Goal: Book appointment/travel/reservation

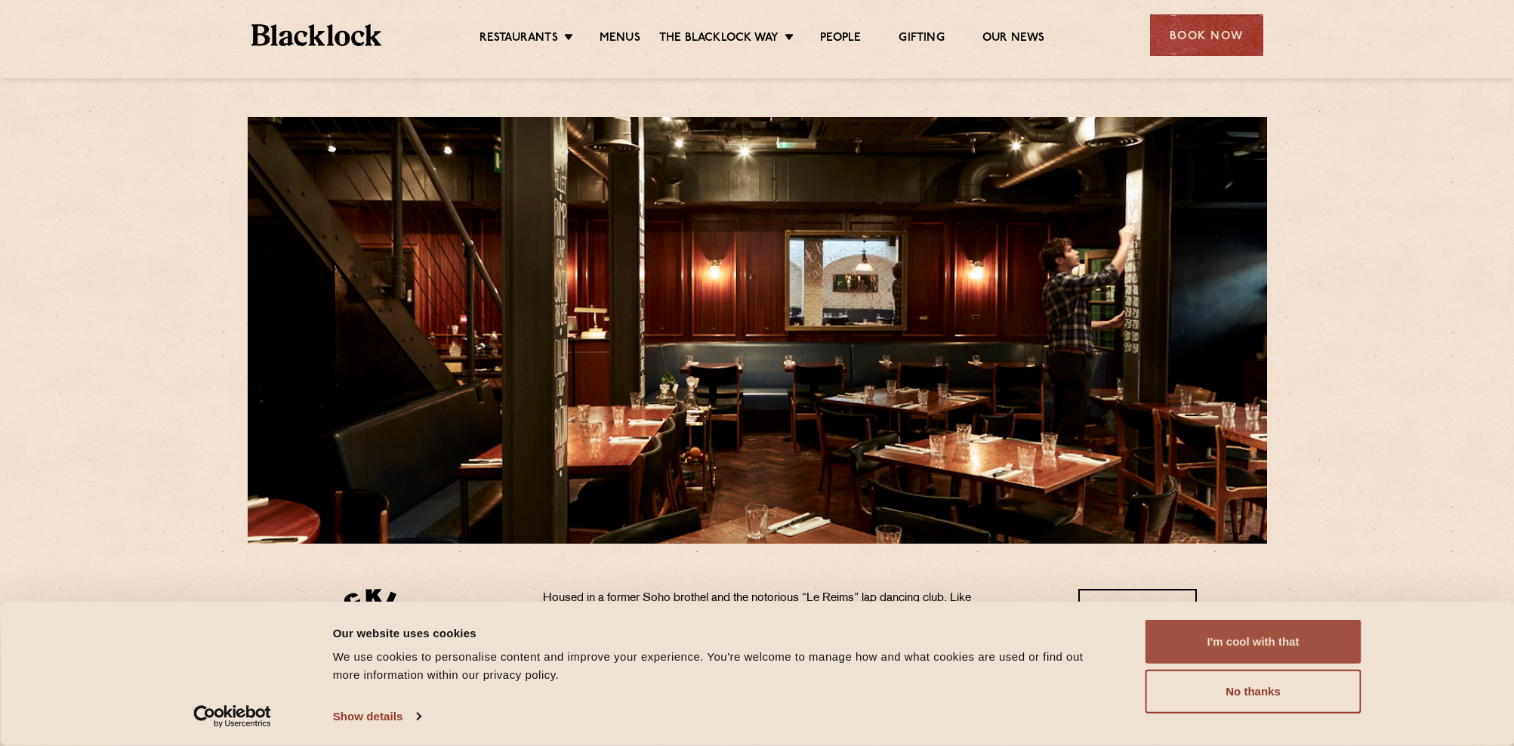
click at [1276, 645] on button "I'm cool with that" at bounding box center [1253, 642] width 216 height 44
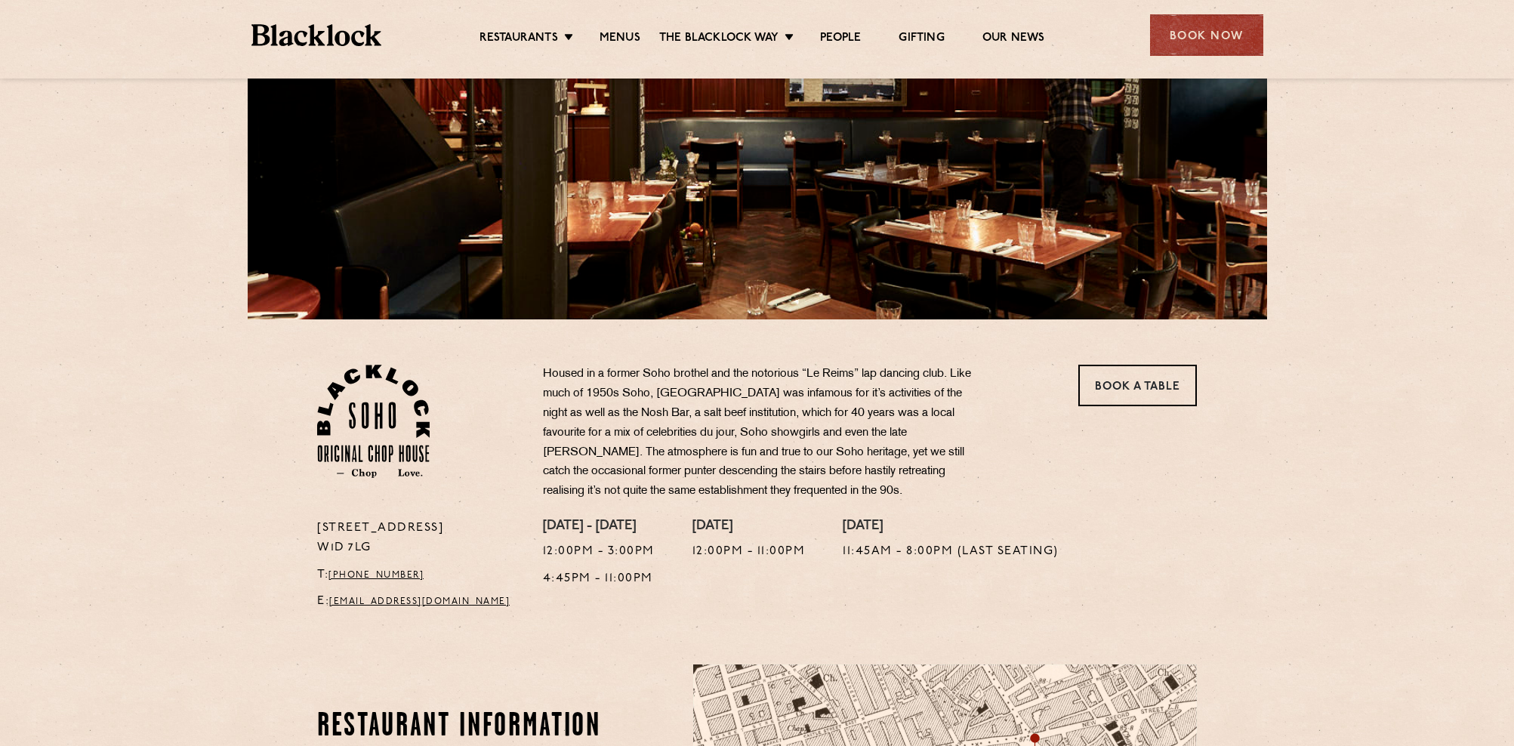
scroll to position [168, 0]
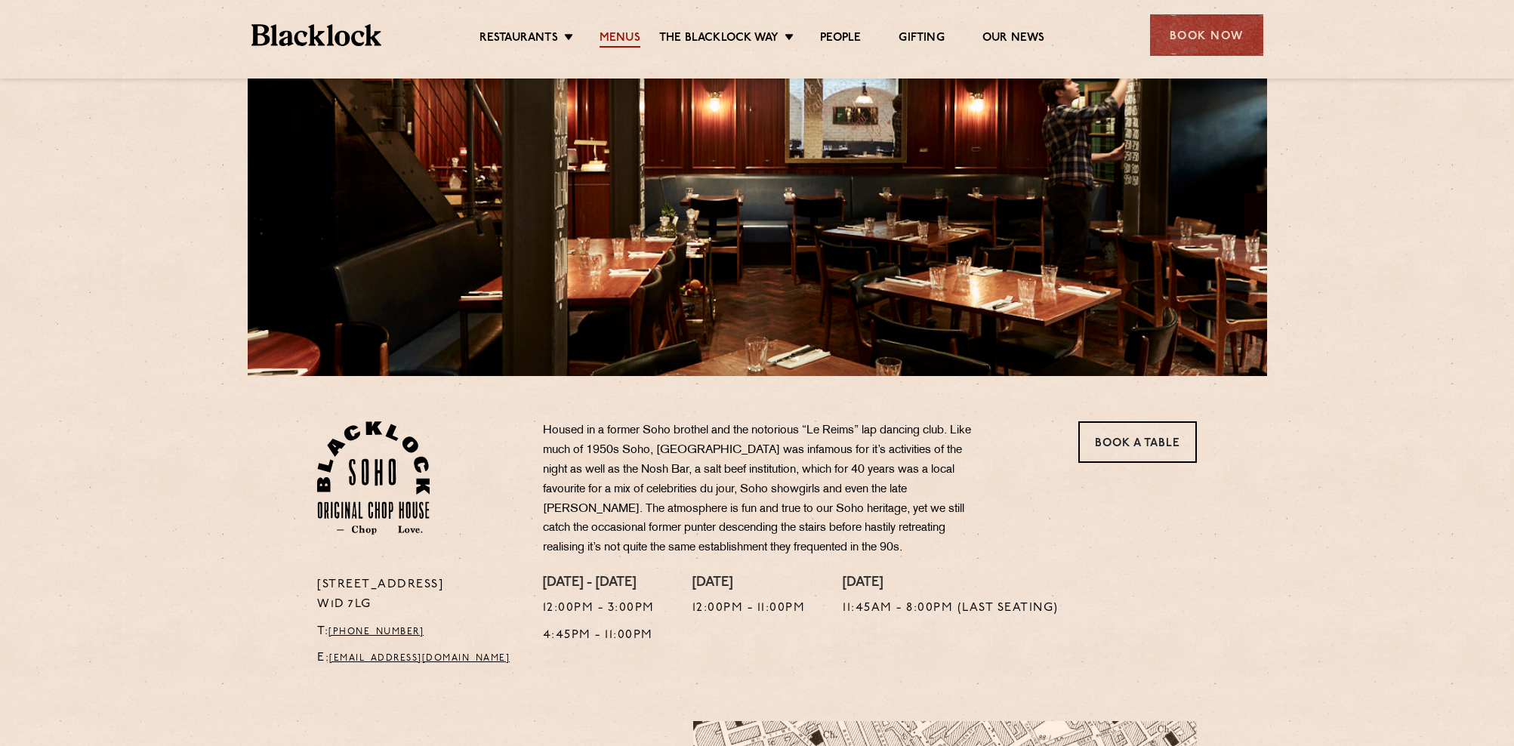
click at [618, 33] on link "Menus" at bounding box center [619, 39] width 41 height 17
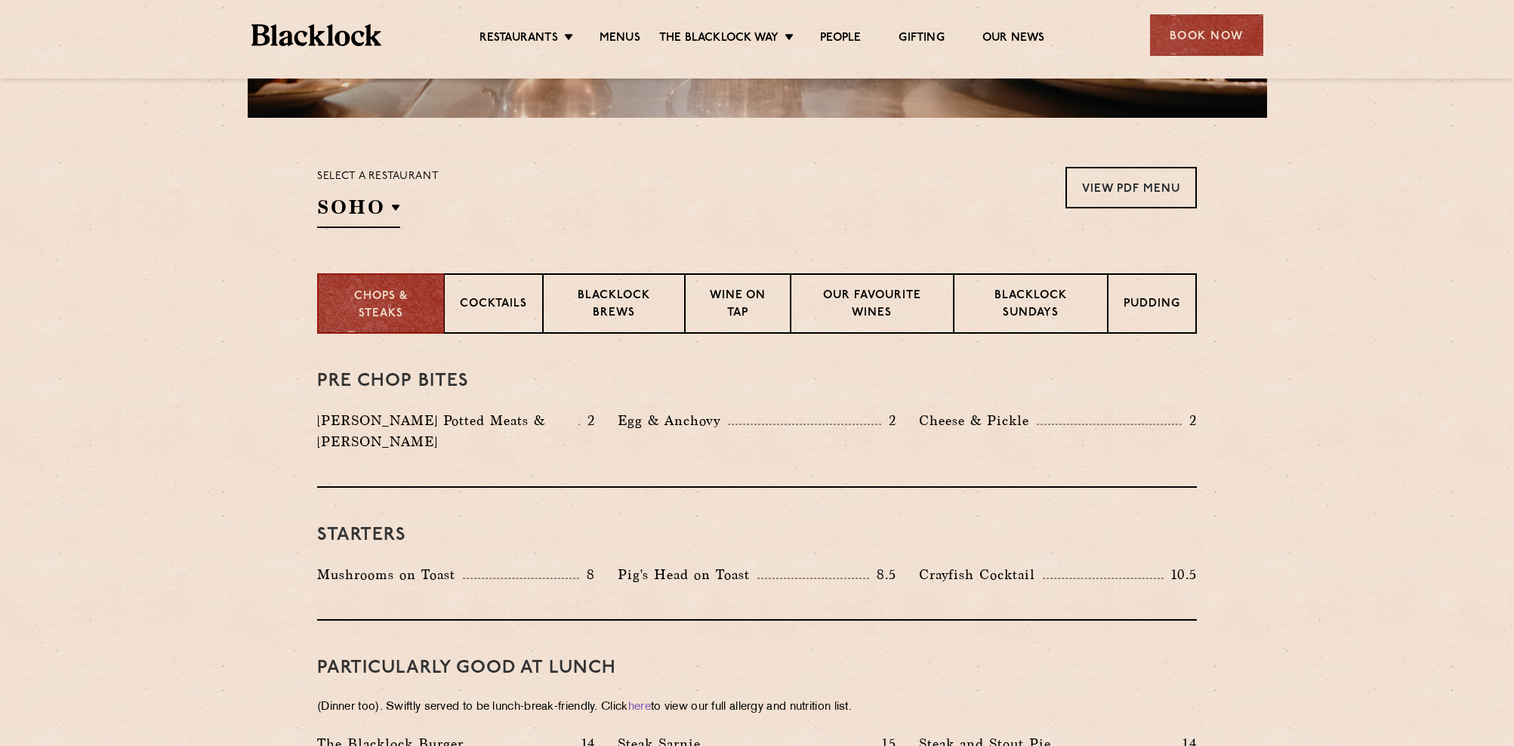
scroll to position [430, 0]
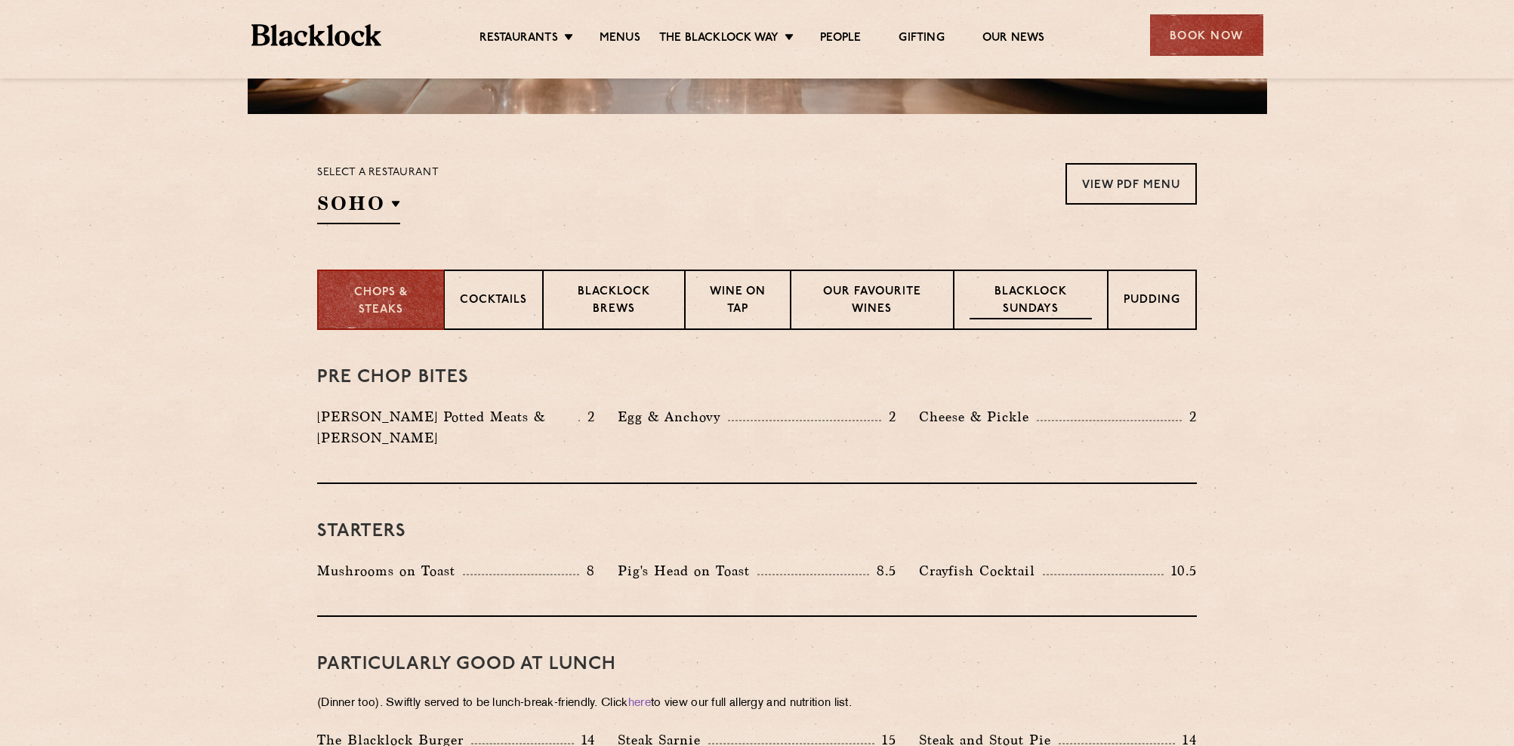
click at [1022, 289] on p "Blacklock Sundays" at bounding box center [1030, 301] width 122 height 35
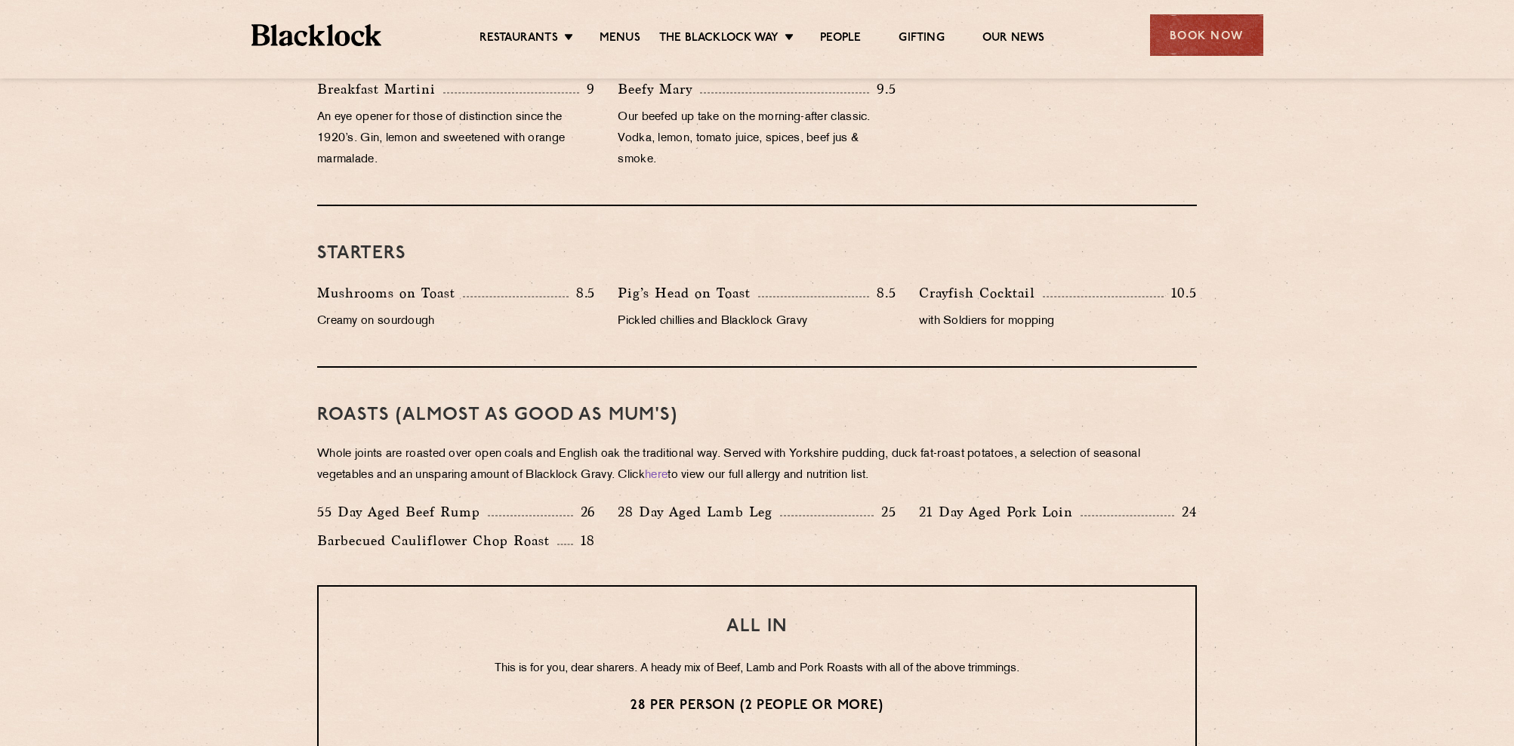
scroll to position [789, 0]
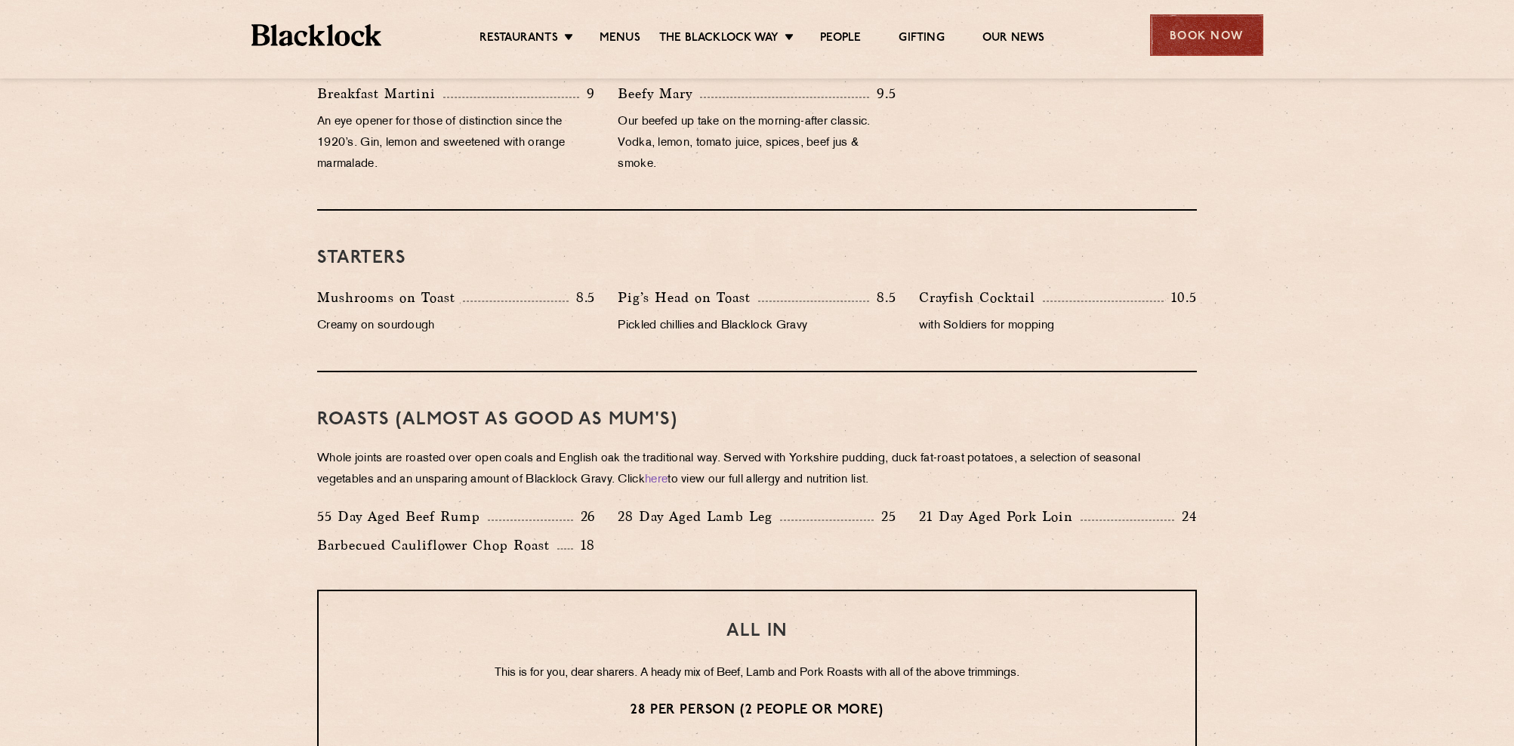
click at [1231, 30] on div "Book Now" at bounding box center [1206, 35] width 113 height 42
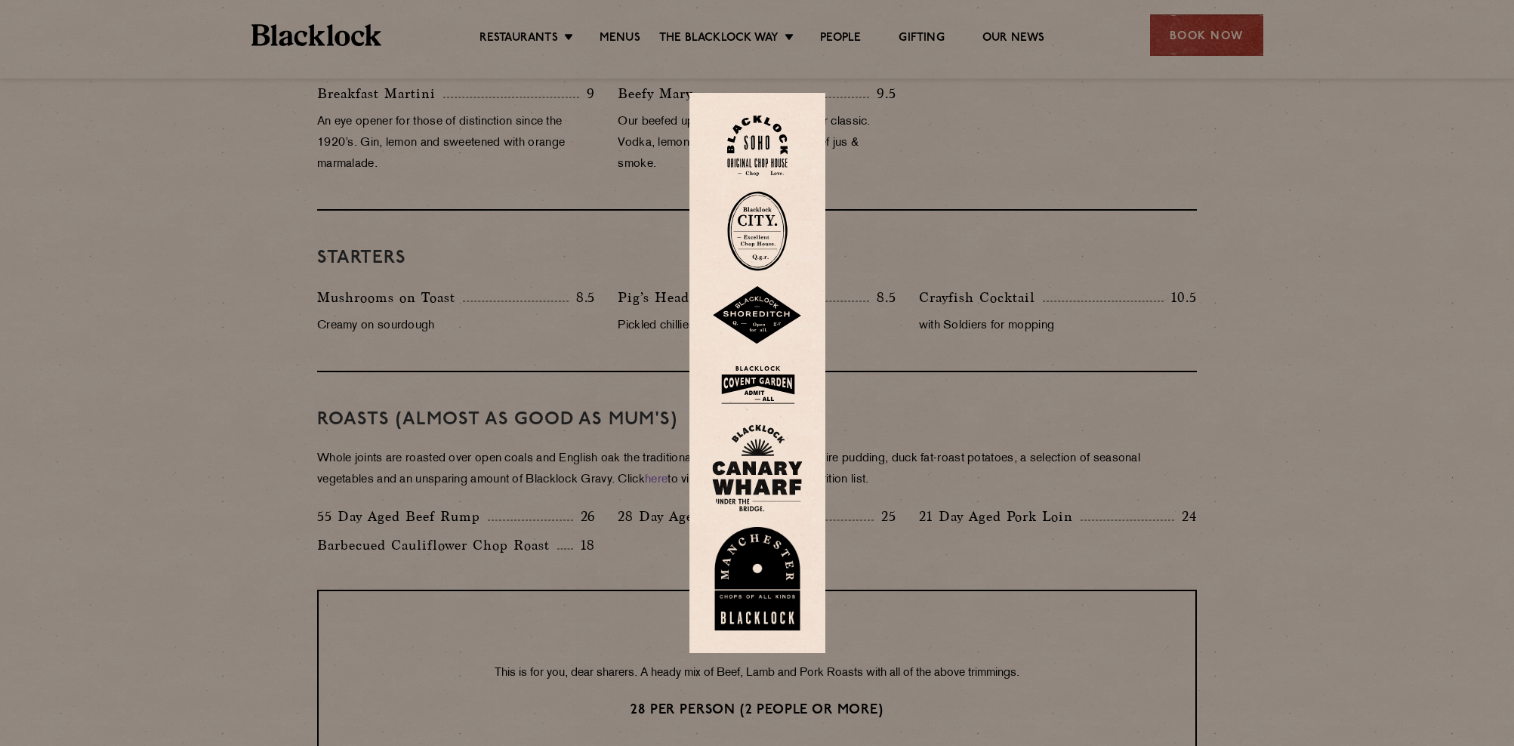
click at [754, 144] on img at bounding box center [757, 146] width 60 height 61
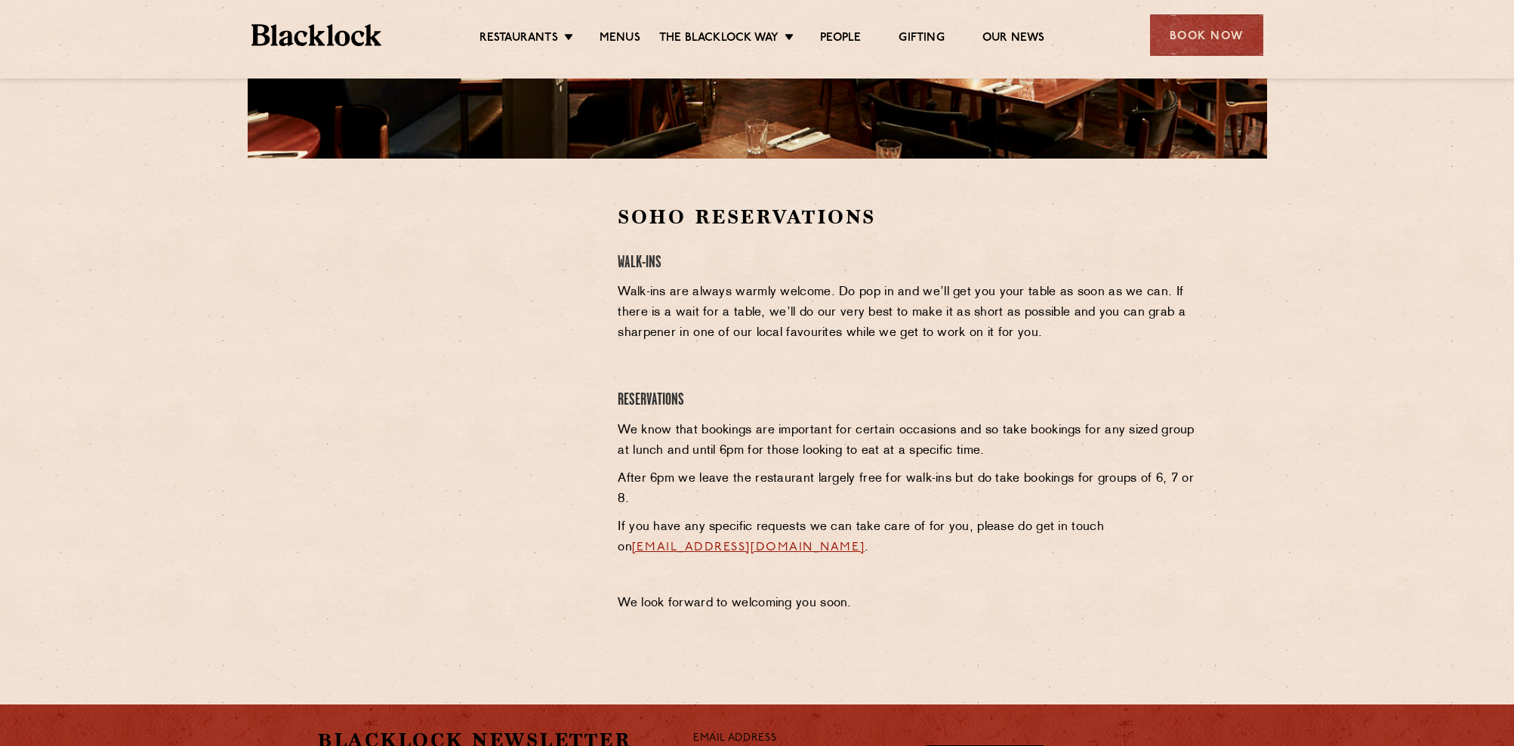
scroll to position [386, 0]
